Goal: Navigation & Orientation: Find specific page/section

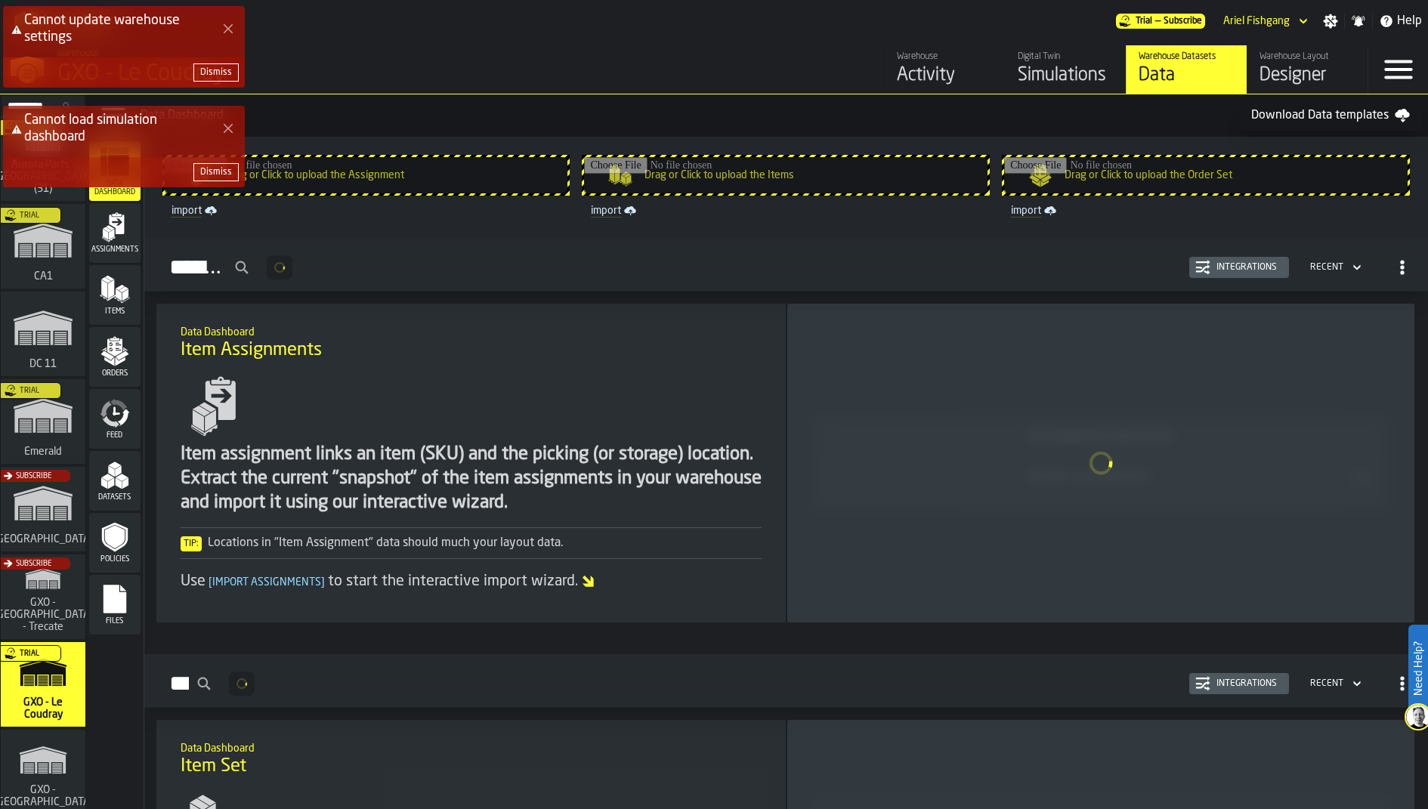
click at [231, 131] on polygon "Close Error" at bounding box center [229, 129] width 10 height 10
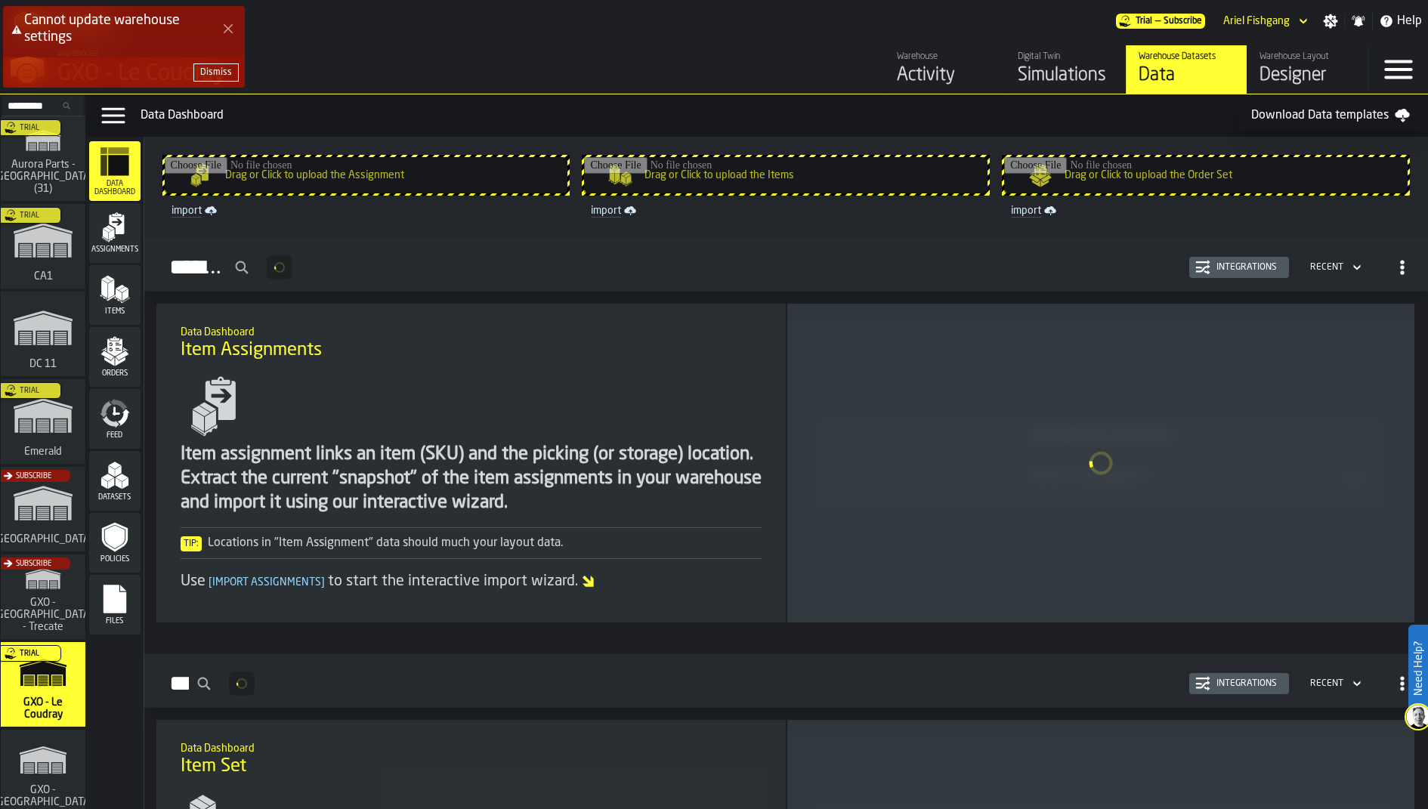
click at [229, 32] on icon "Close Error" at bounding box center [228, 29] width 12 height 12
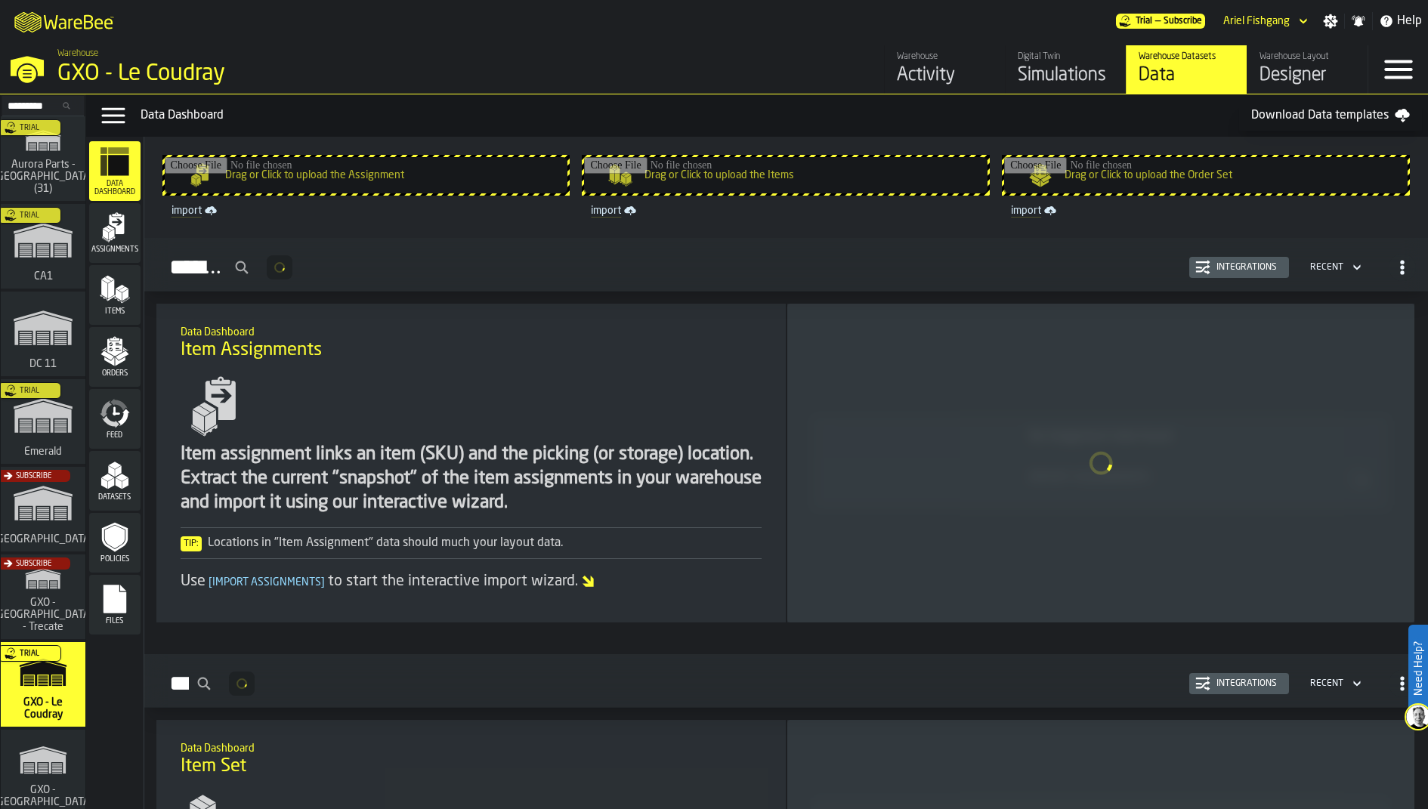
click at [28, 100] on input "Search..." at bounding box center [43, 105] width 79 height 17
type input "*****"
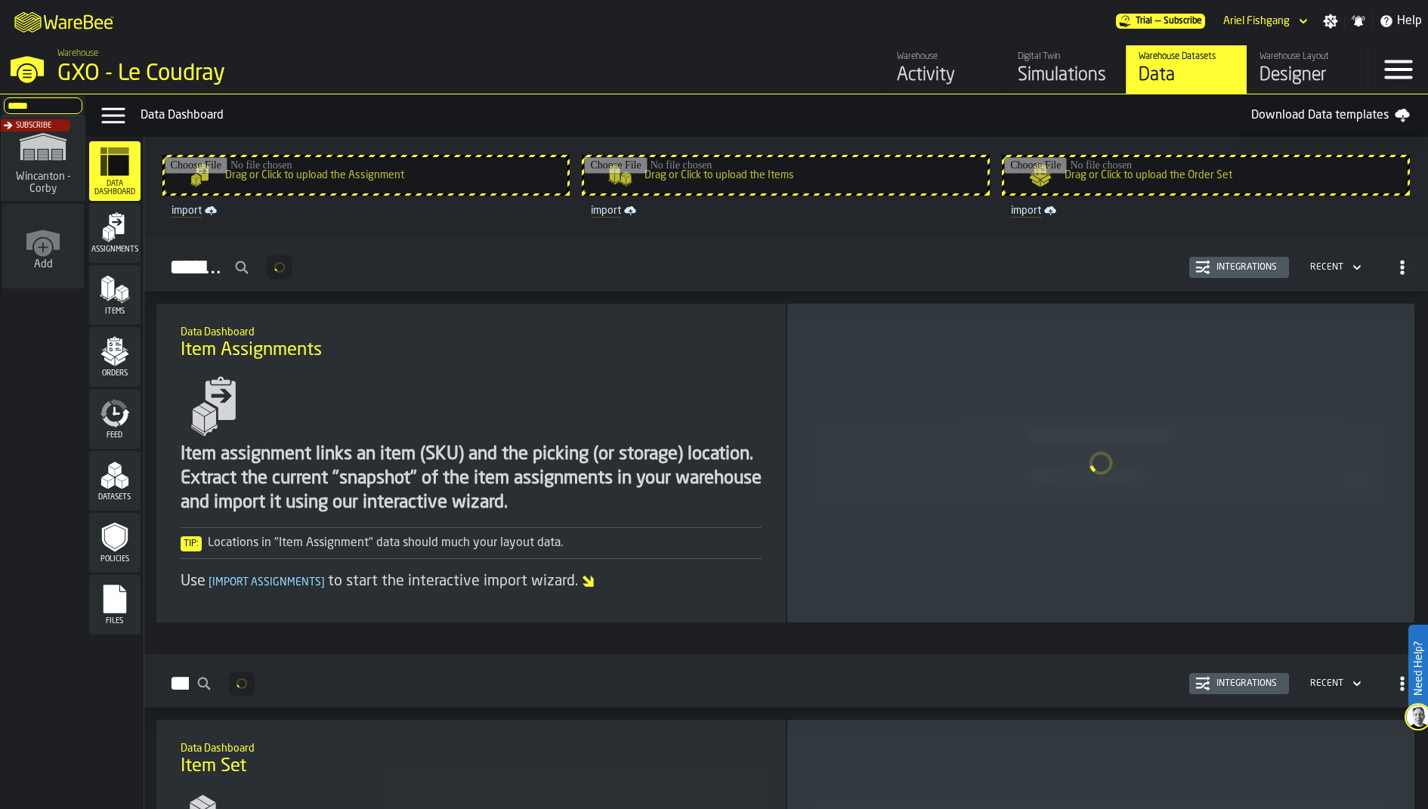
click at [57, 158] on div "Subscribe" at bounding box center [40, 163] width 85 height 88
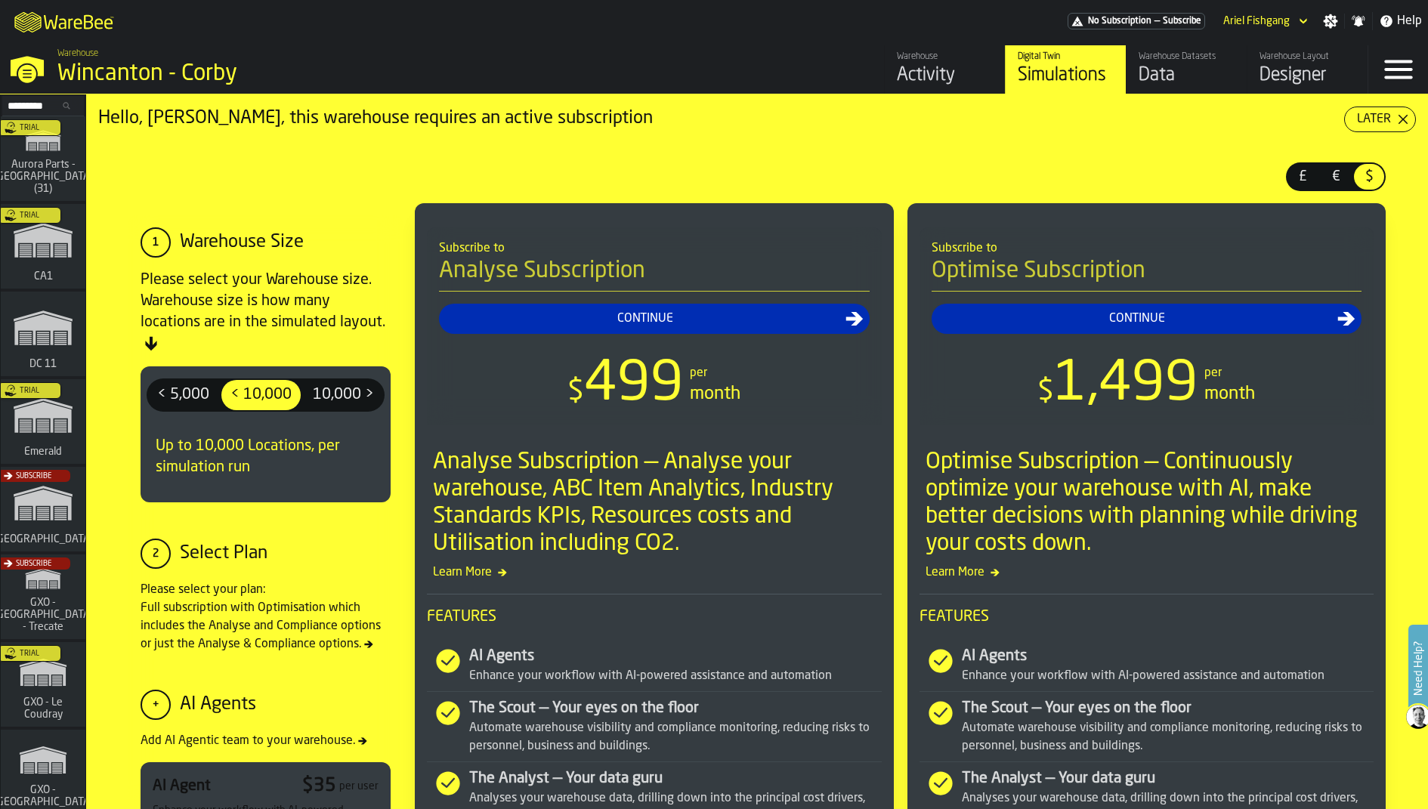
click at [1179, 76] on div "Data" at bounding box center [1187, 75] width 96 height 24
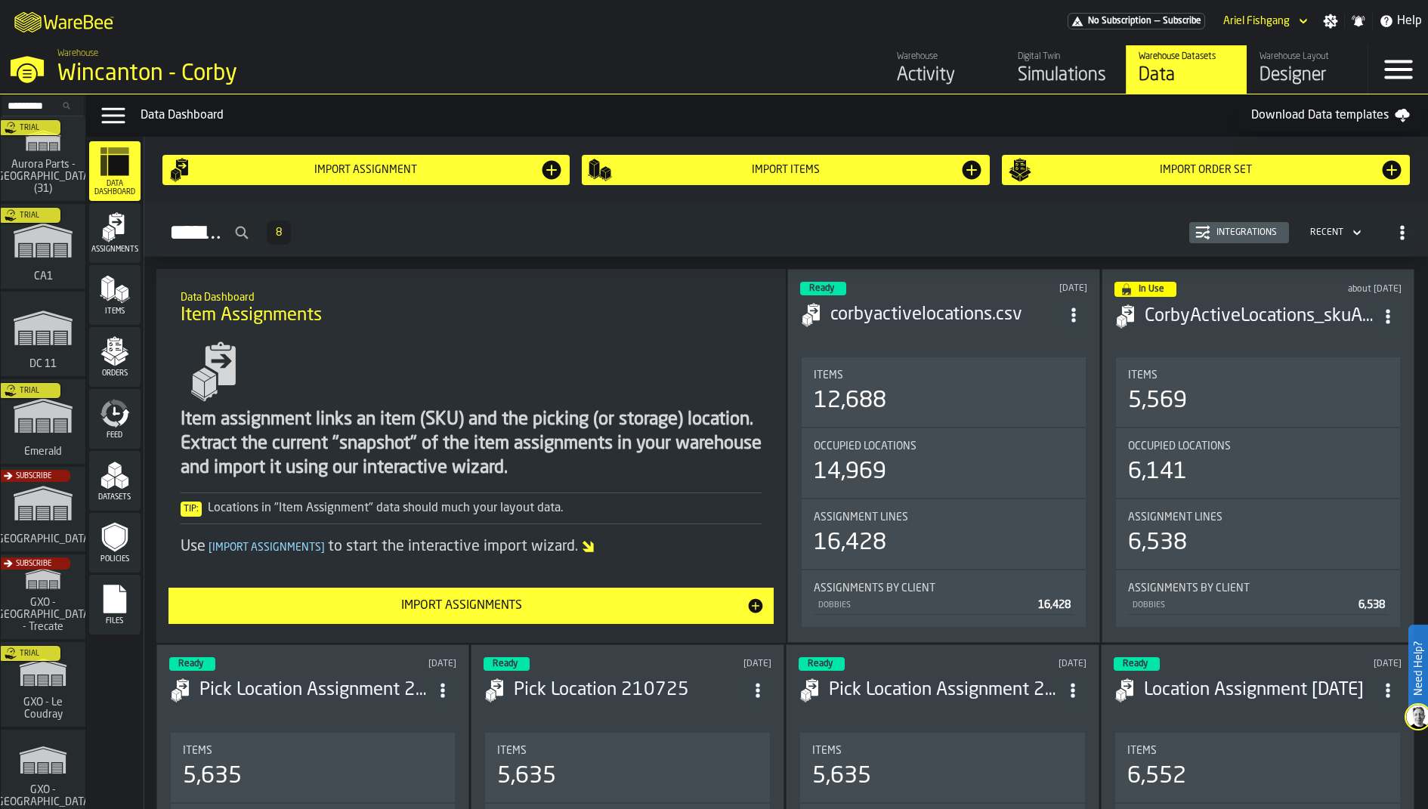
click at [132, 245] on div "Assignments" at bounding box center [114, 233] width 51 height 42
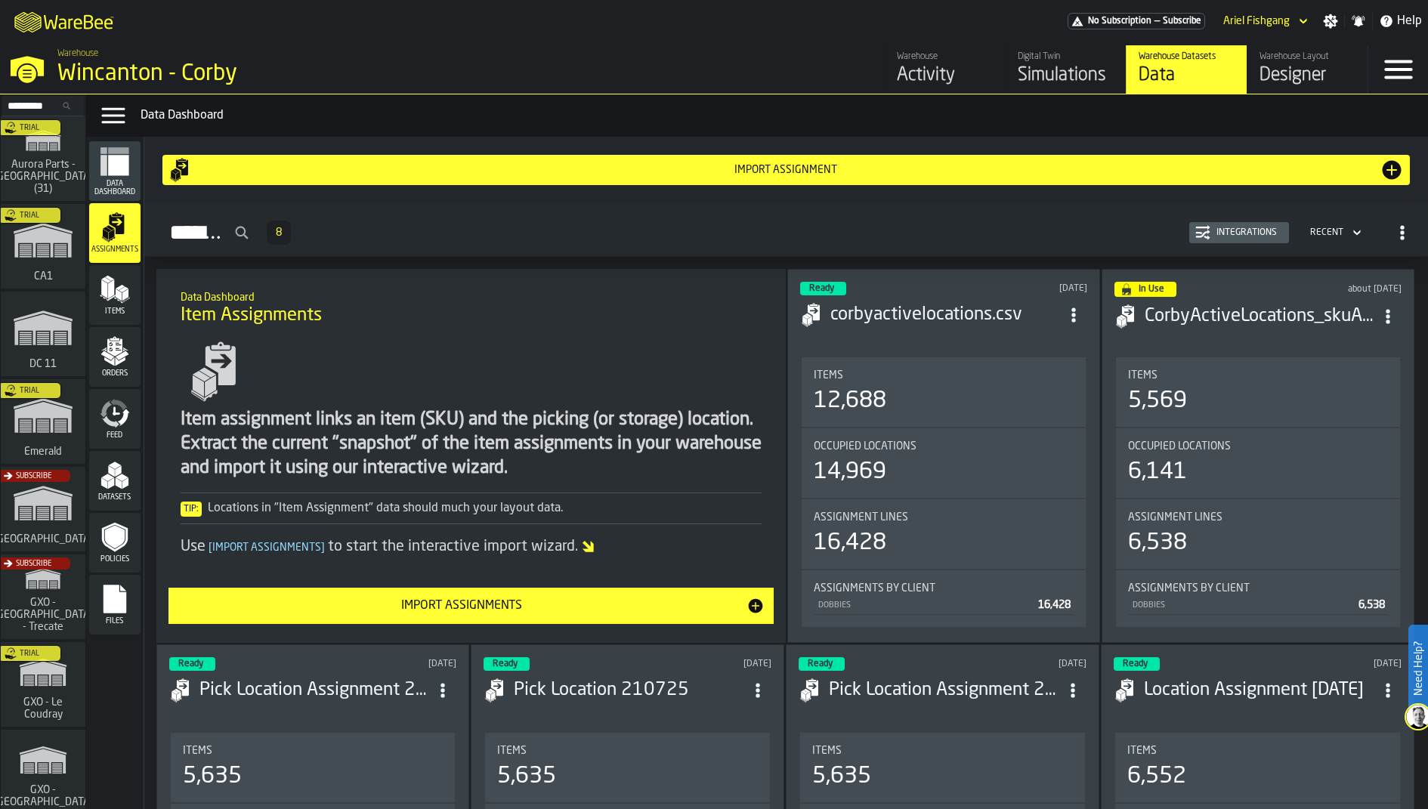
click at [122, 600] on rect "menu Files" at bounding box center [115, 604] width 23 height 11
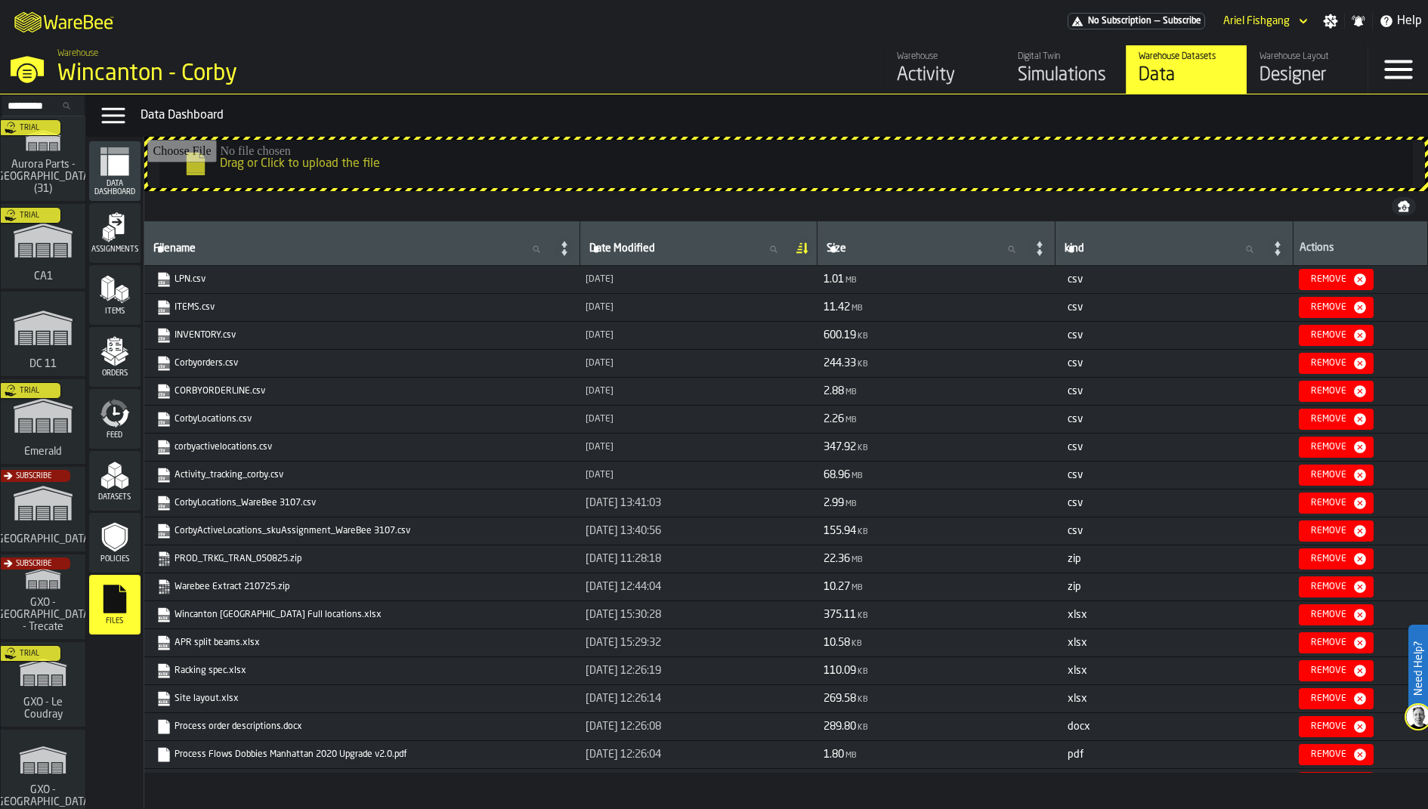
click at [138, 232] on div "Assignments" at bounding box center [114, 233] width 51 height 42
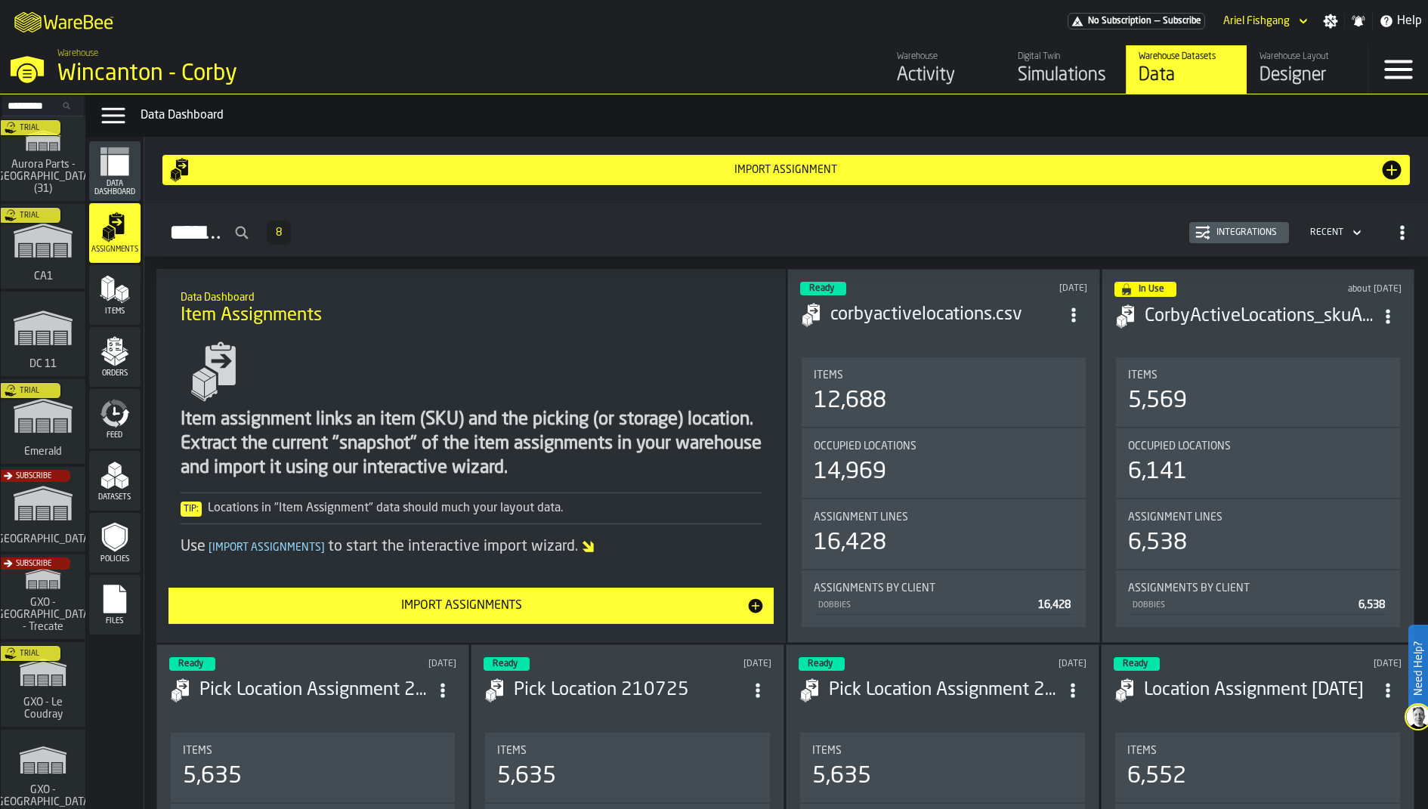
click at [134, 300] on div "Items" at bounding box center [114, 295] width 51 height 42
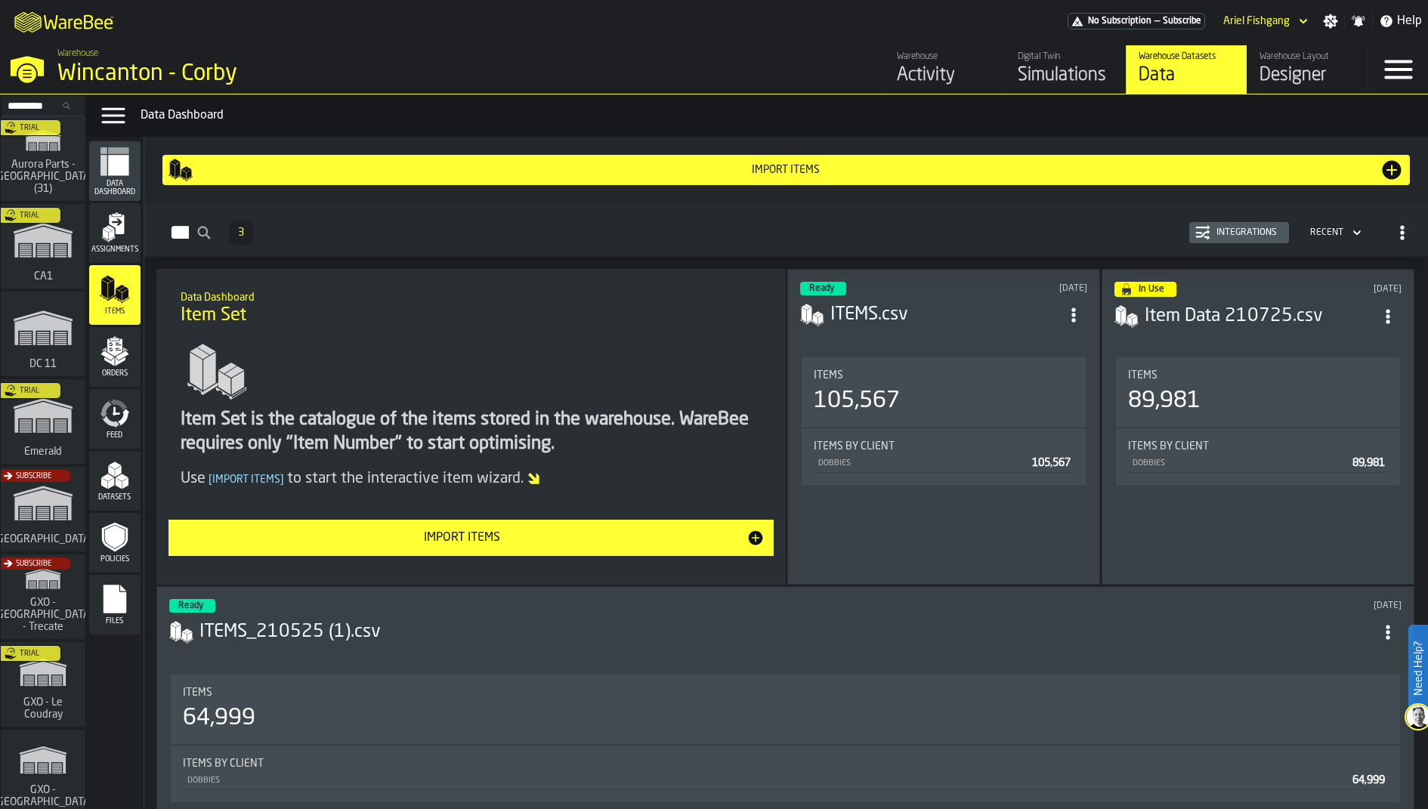
click at [116, 359] on icon "menu Orders" at bounding box center [115, 351] width 30 height 30
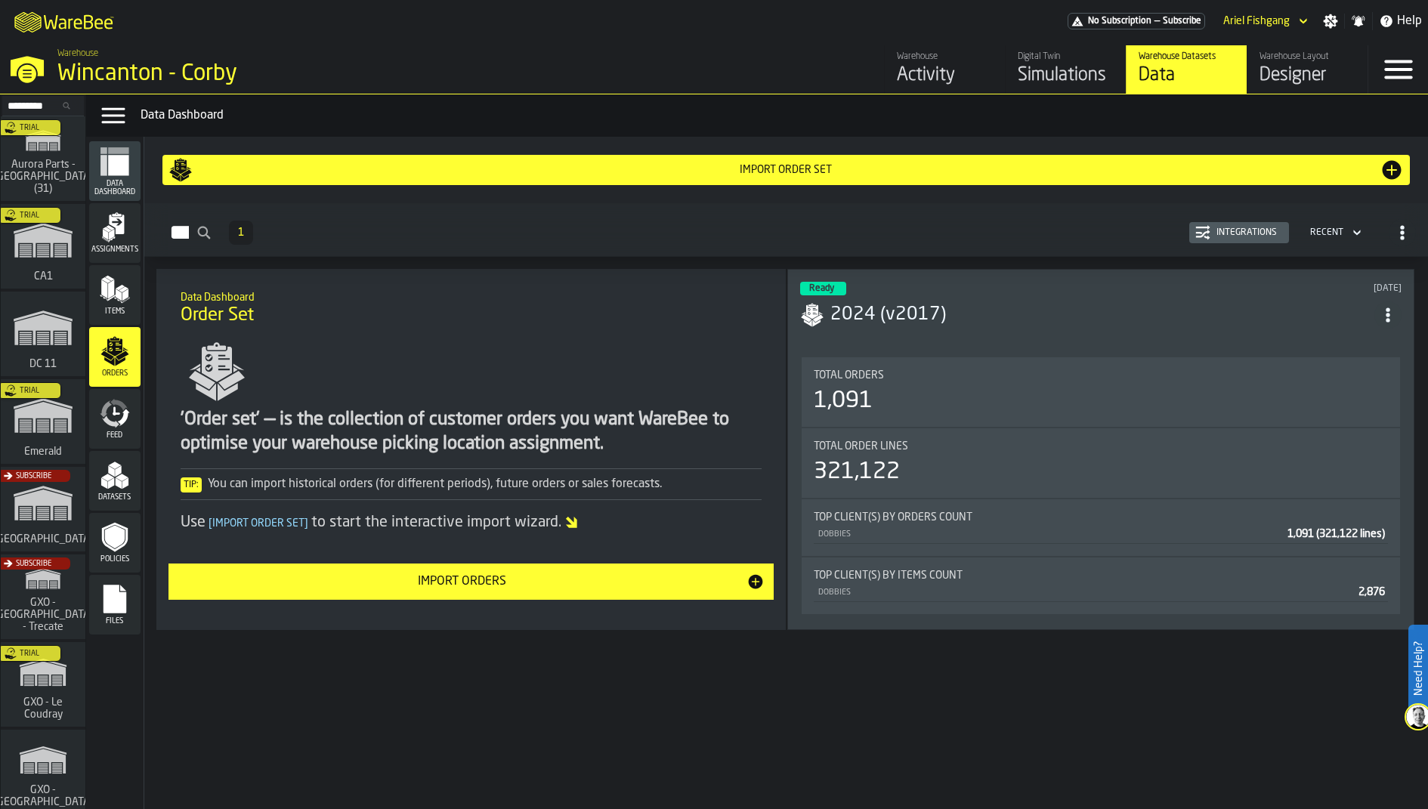
click at [117, 413] on icon "menu Feed" at bounding box center [117, 410] width 8 height 8
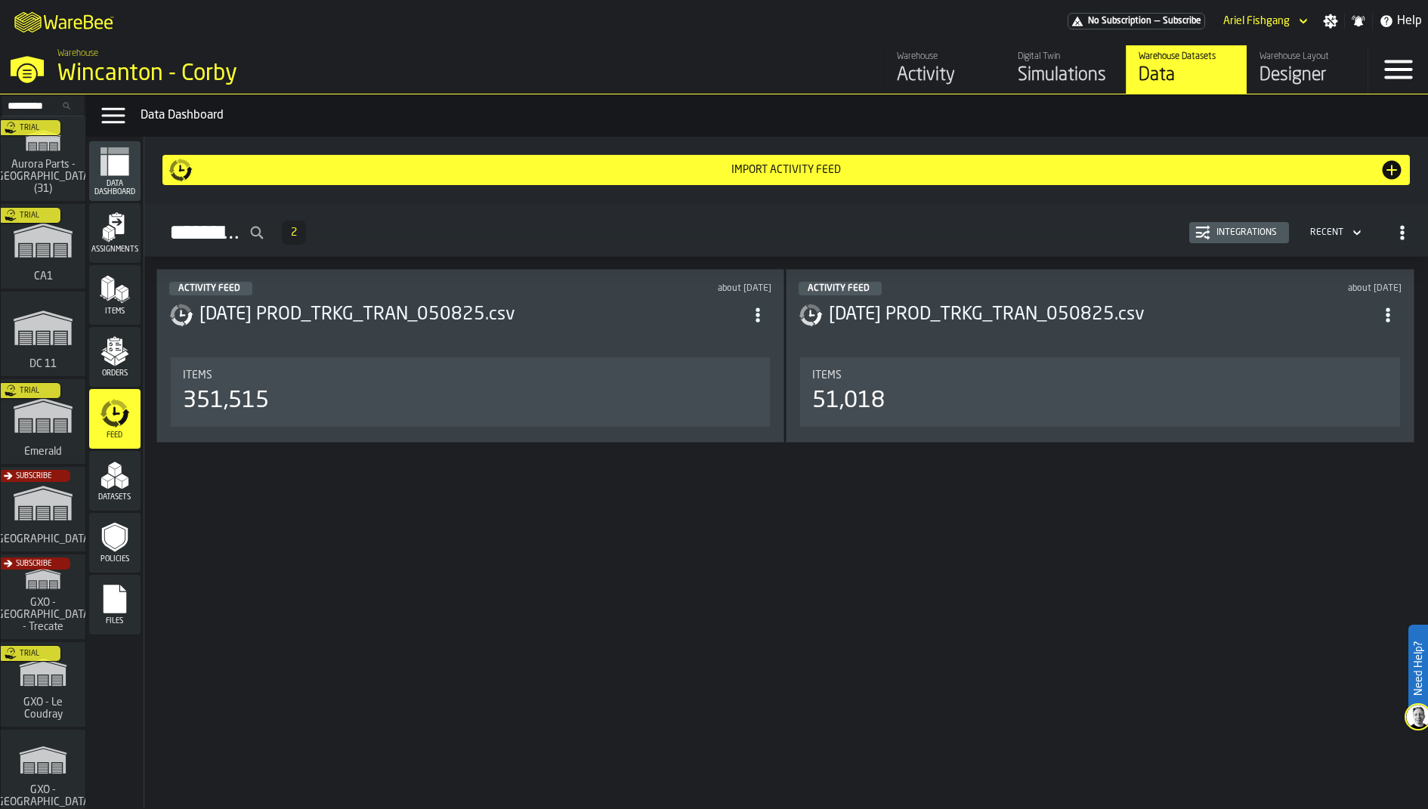
click at [118, 462] on icon "menu Datasets" at bounding box center [115, 475] width 30 height 30
click at [124, 181] on span "Data Dashboard" at bounding box center [114, 188] width 51 height 17
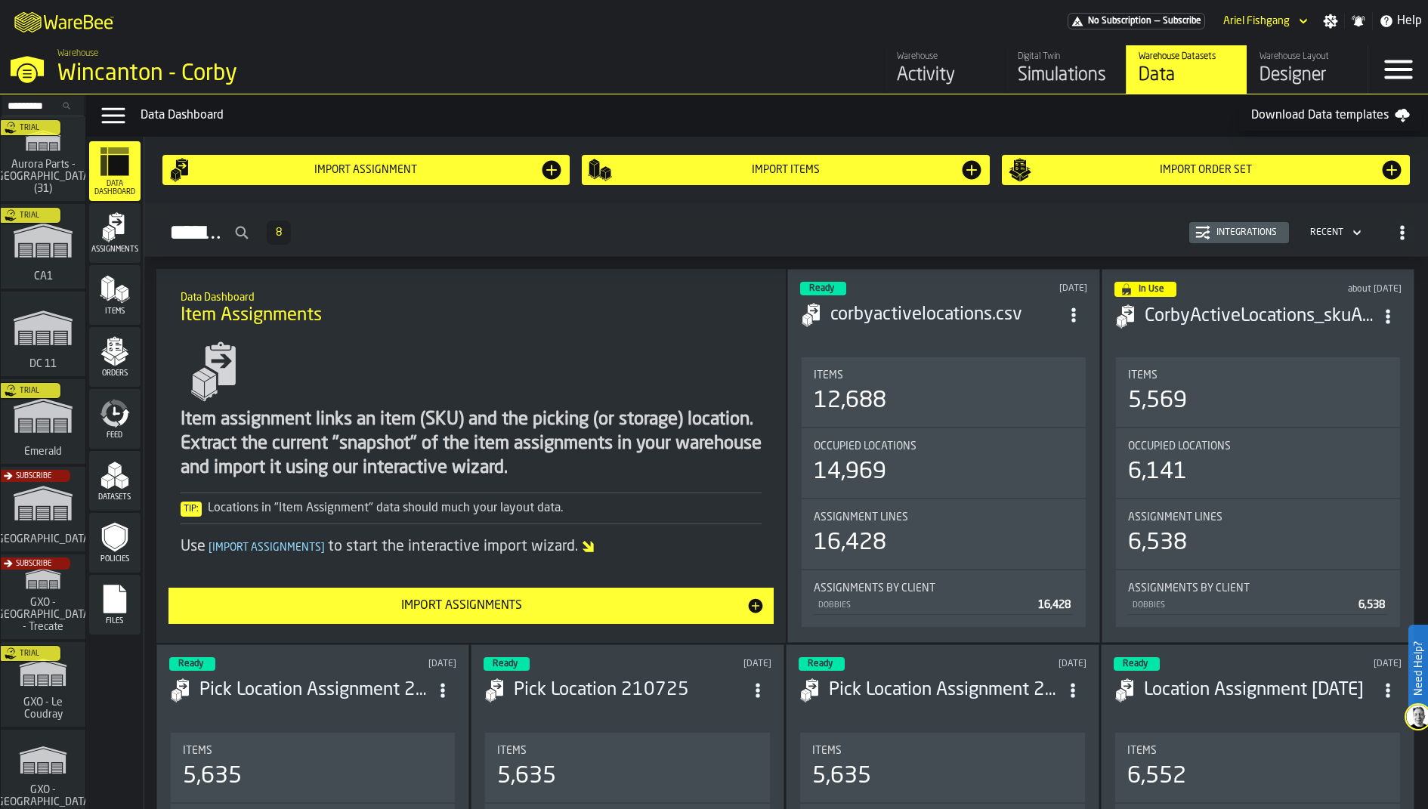
click at [122, 598] on icon "menu Files" at bounding box center [115, 599] width 23 height 29
